Goal: Navigation & Orientation: Find specific page/section

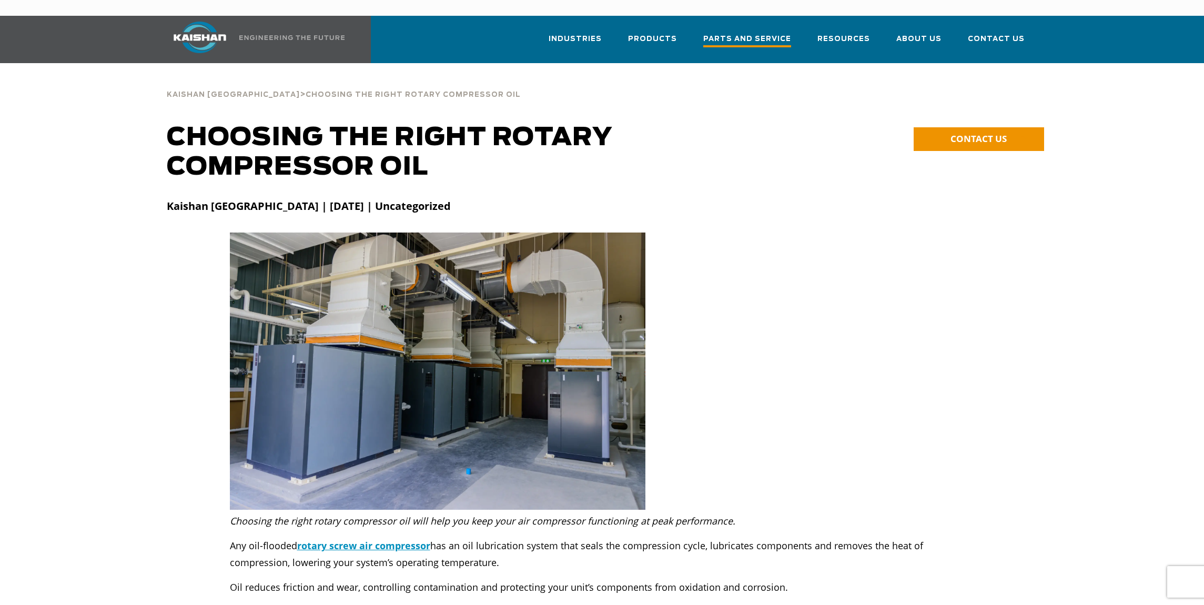
click at [742, 33] on span "Parts and Service" at bounding box center [747, 40] width 88 height 14
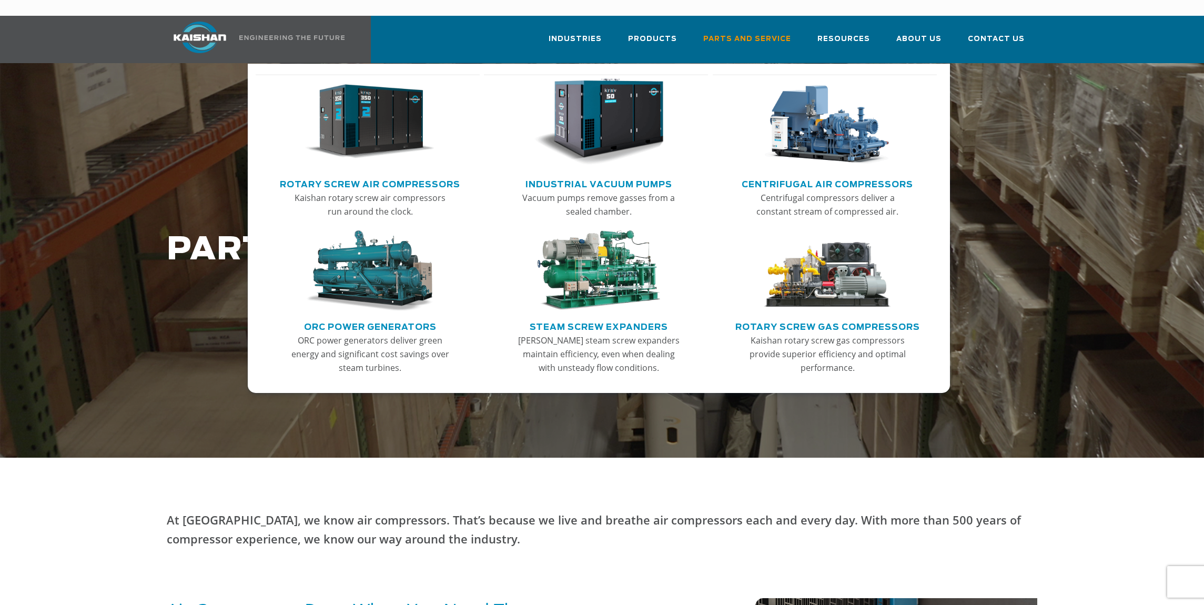
click at [360, 121] on img "Main menu" at bounding box center [369, 121] width 129 height 87
